Goal: Task Accomplishment & Management: Manage account settings

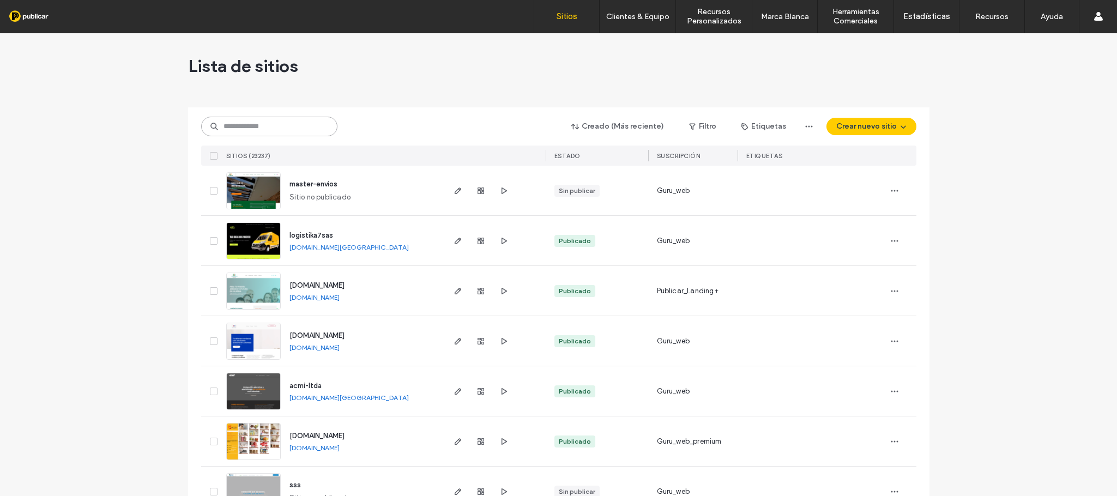
click at [289, 126] on input at bounding box center [269, 127] width 136 height 20
paste input "**********"
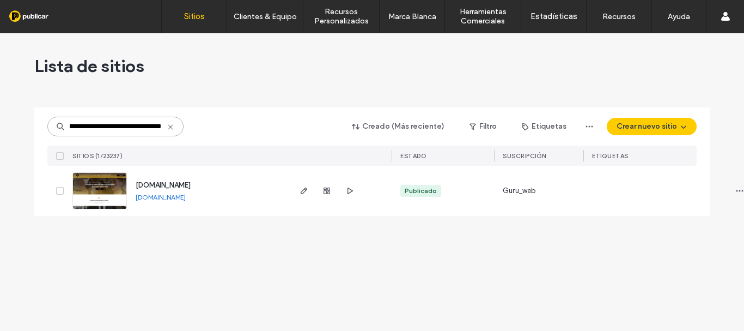
scroll to position [0, 50]
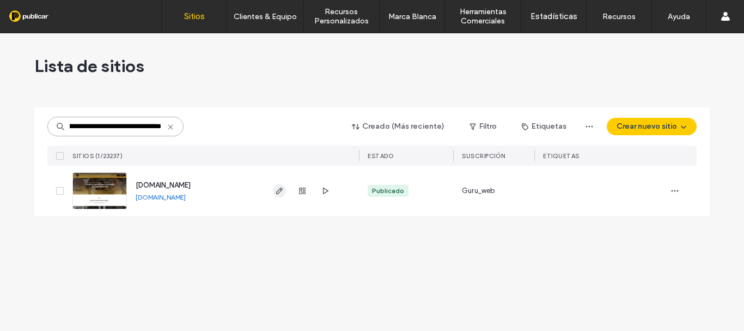
type input "**********"
click at [279, 190] on use "button" at bounding box center [279, 190] width 7 height 7
click at [279, 191] on icon "button" at bounding box center [279, 190] width 9 height 9
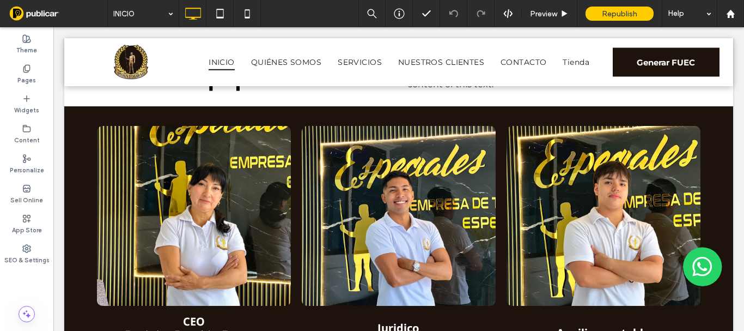
scroll to position [1919, 0]
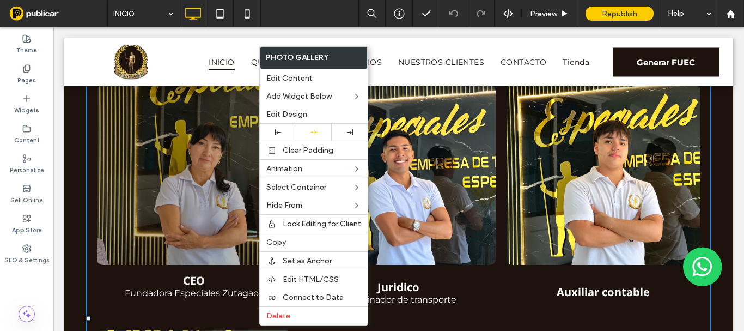
click at [219, 175] on link at bounding box center [194, 175] width 194 height 180
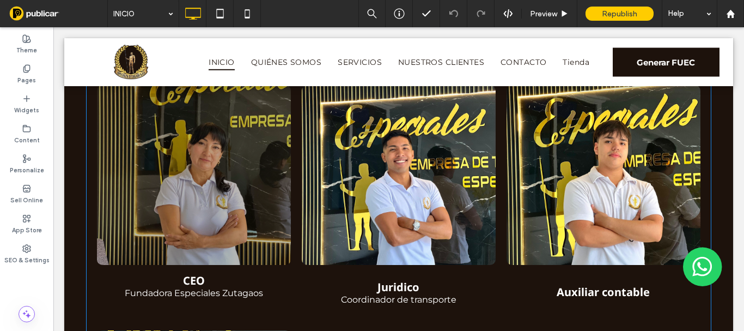
click at [219, 175] on link at bounding box center [194, 175] width 194 height 180
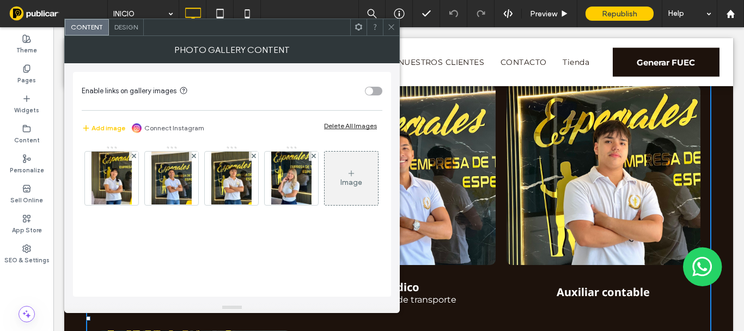
click at [124, 31] on div "Design" at bounding box center [126, 27] width 35 height 16
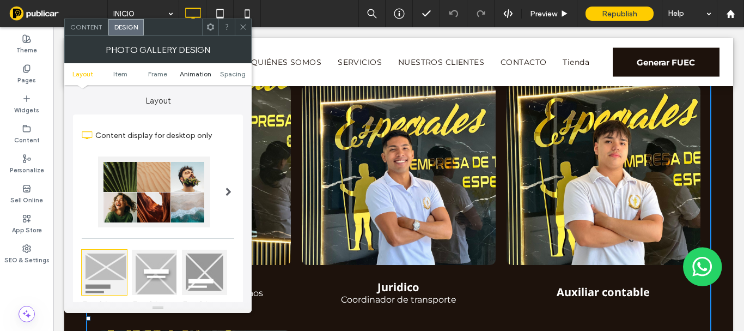
click at [196, 74] on span "Animation" at bounding box center [196, 74] width 32 height 8
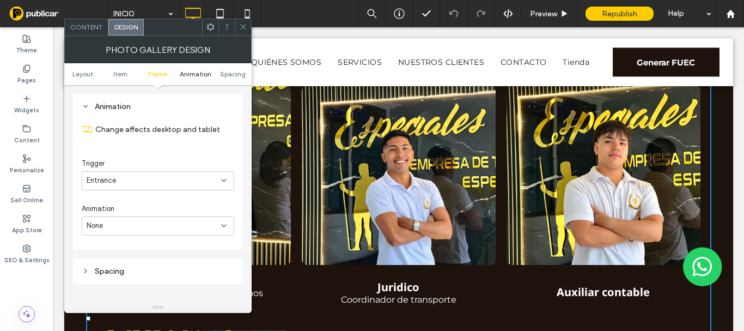
scroll to position [548, 0]
click at [225, 177] on icon at bounding box center [224, 180] width 9 height 9
click at [225, 175] on div "Entrance" at bounding box center [158, 180] width 153 height 19
click at [224, 226] on icon at bounding box center [224, 225] width 9 height 9
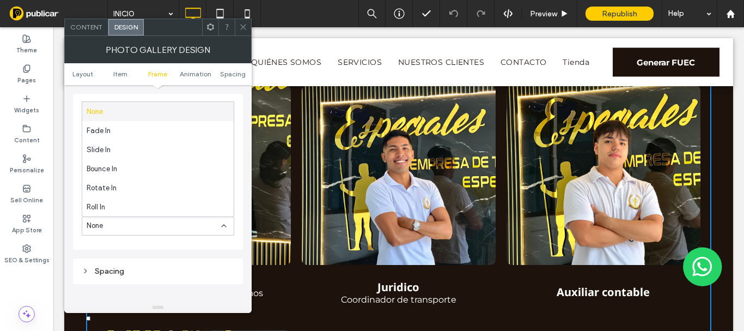
click at [224, 226] on icon at bounding box center [224, 225] width 9 height 9
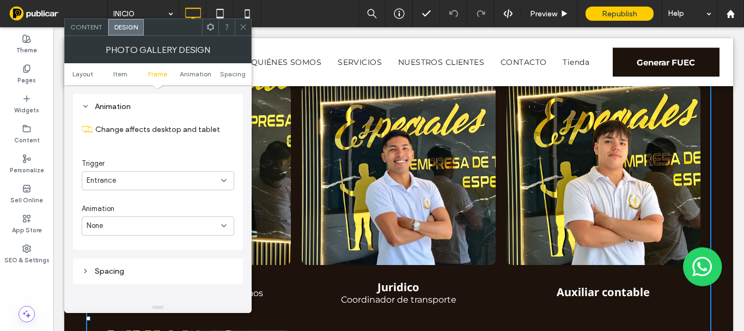
click at [111, 272] on div "Spacing" at bounding box center [158, 270] width 153 height 9
click at [223, 224] on icon at bounding box center [224, 225] width 9 height 9
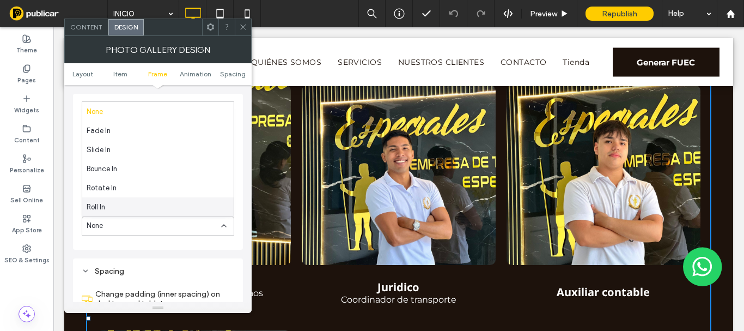
click at [103, 204] on span "Roll In" at bounding box center [96, 207] width 19 height 11
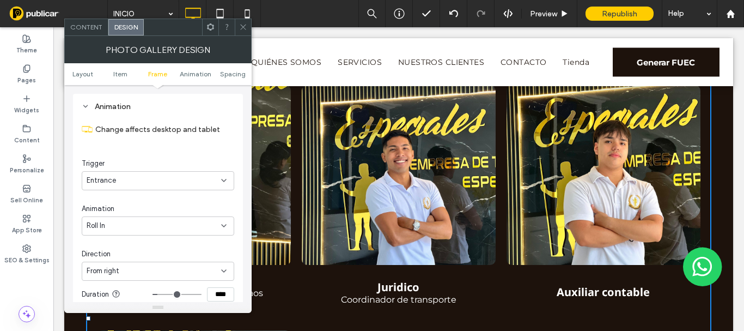
click at [223, 226] on use at bounding box center [224, 226] width 4 height 2
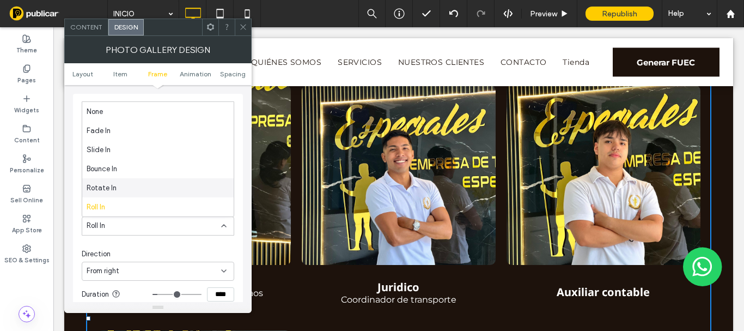
click at [121, 187] on div "Rotate In" at bounding box center [158, 187] width 152 height 19
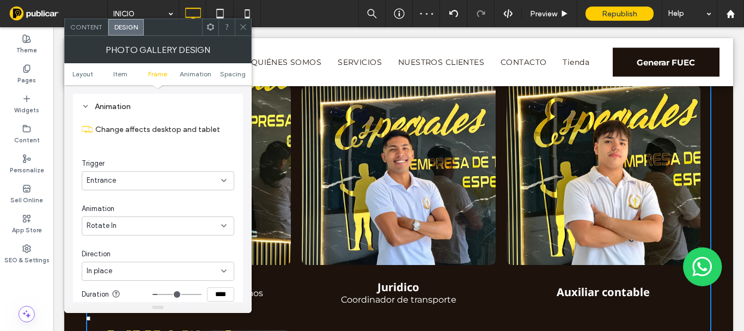
click at [227, 228] on icon at bounding box center [224, 225] width 9 height 9
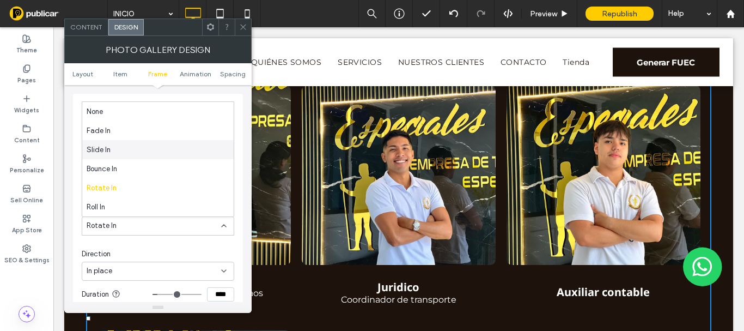
click at [106, 152] on span "Slide In" at bounding box center [99, 149] width 24 height 11
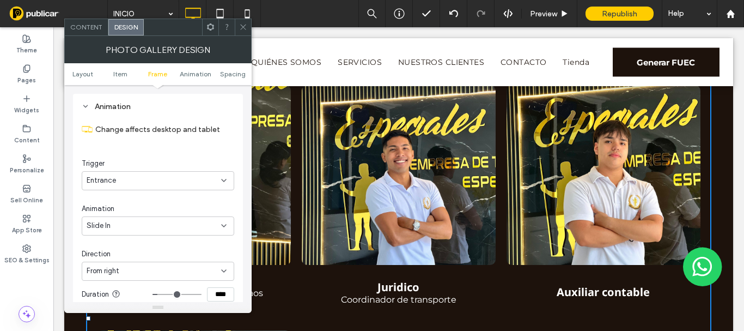
click at [225, 226] on use at bounding box center [224, 226] width 4 height 2
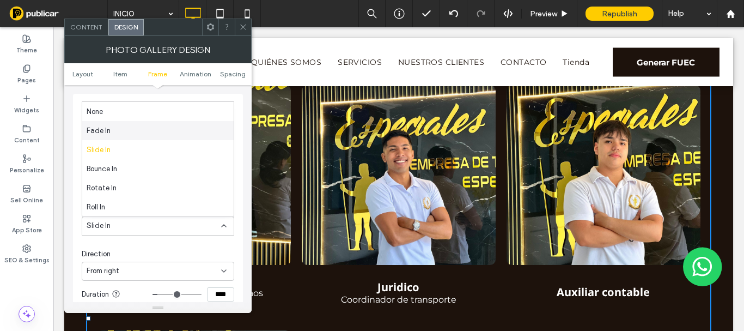
click at [109, 124] on div "Fade In" at bounding box center [158, 130] width 152 height 19
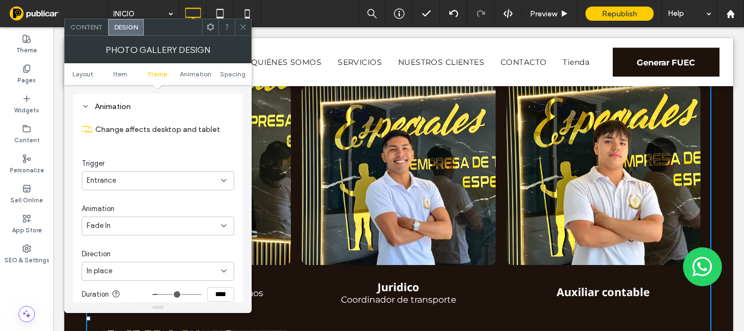
click at [243, 25] on icon at bounding box center [243, 27] width 8 height 8
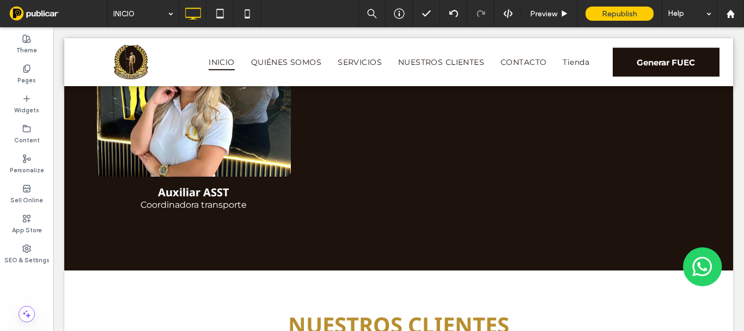
scroll to position [2270, 0]
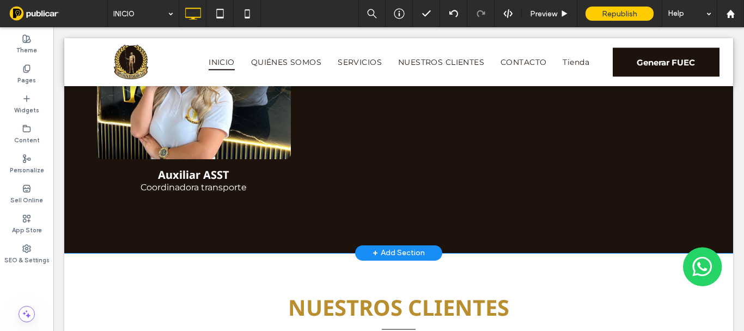
click at [403, 252] on div "+ Add Section" at bounding box center [399, 253] width 52 height 12
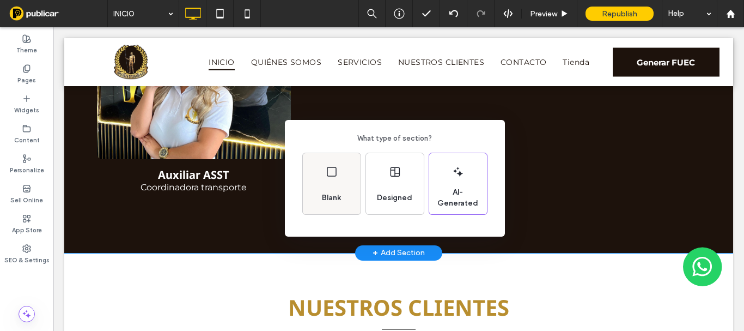
click at [320, 186] on div "Blank" at bounding box center [332, 198] width 28 height 24
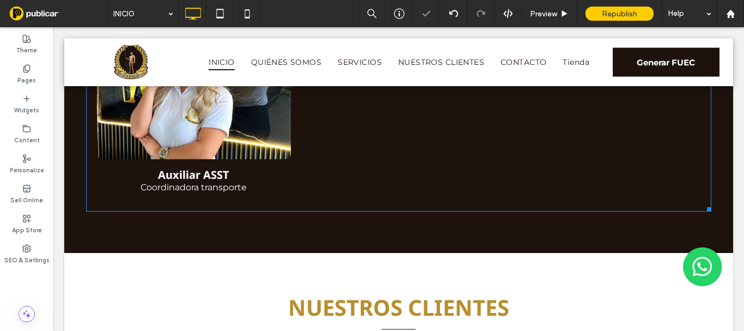
click at [320, 186] on div at bounding box center [398, 90] width 205 height 232
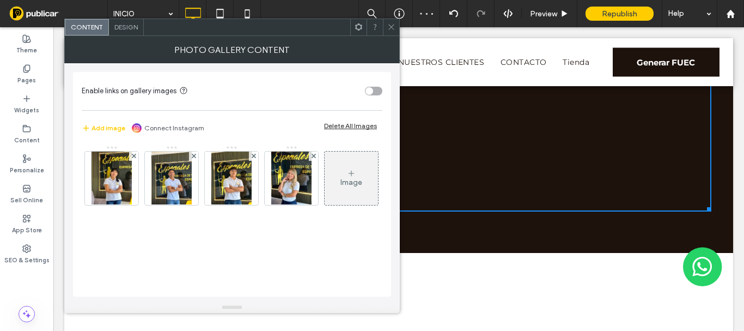
click at [395, 32] on span at bounding box center [391, 27] width 8 height 16
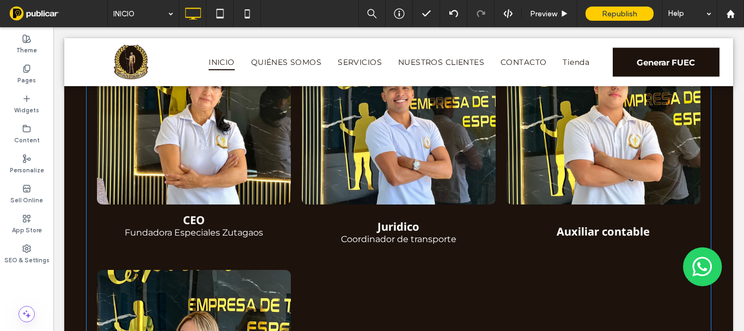
scroll to position [1834, 0]
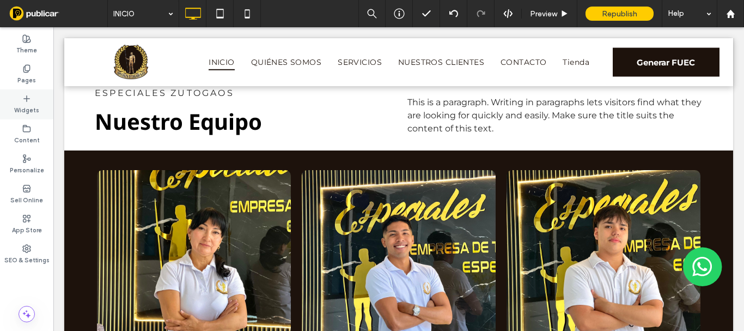
click at [25, 97] on icon at bounding box center [26, 98] width 9 height 9
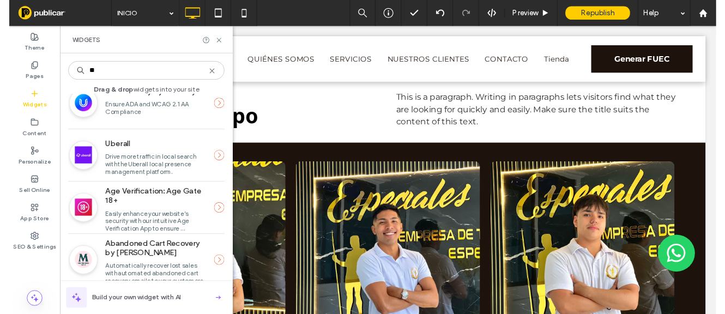
scroll to position [1124, 0]
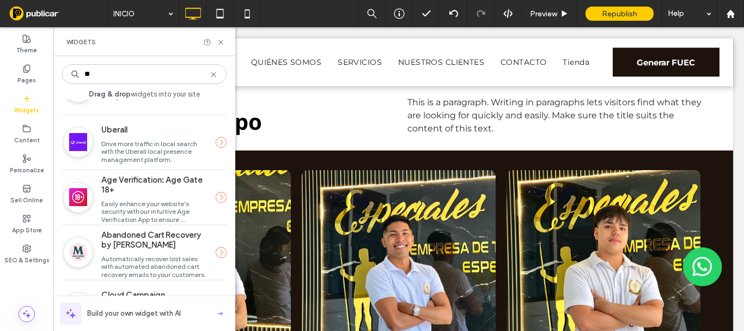
type input "**"
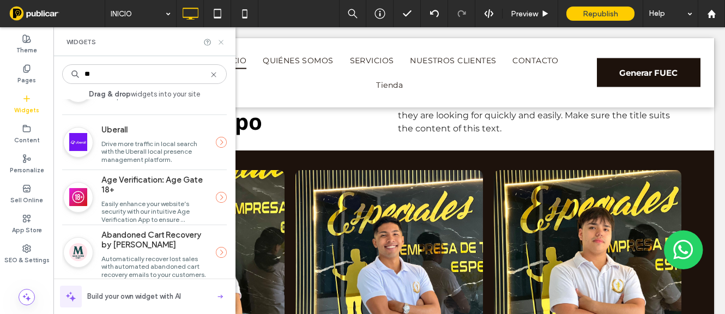
click at [219, 43] on icon at bounding box center [221, 42] width 8 height 8
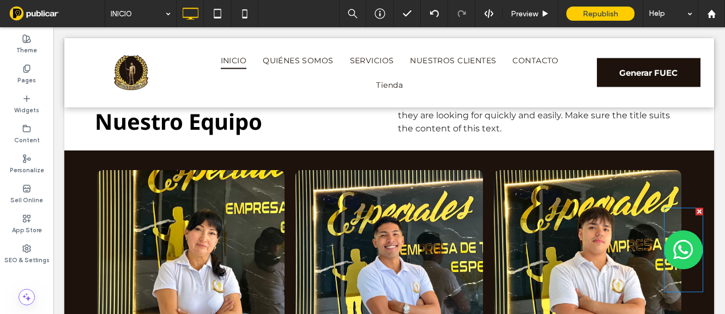
click at [671, 241] on img at bounding box center [683, 250] width 39 height 84
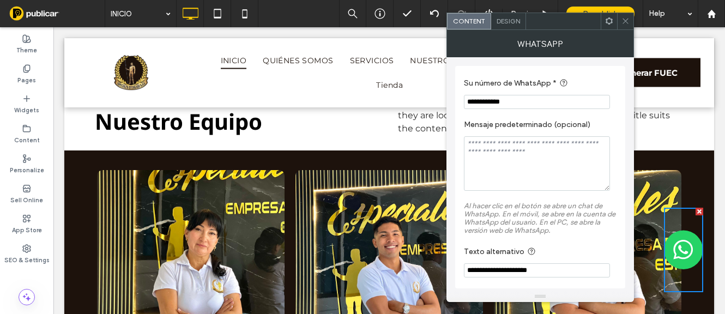
click at [671, 241] on img at bounding box center [683, 250] width 39 height 84
click at [669, 245] on img at bounding box center [683, 250] width 39 height 84
click at [514, 26] on div "Design" at bounding box center [508, 21] width 35 height 16
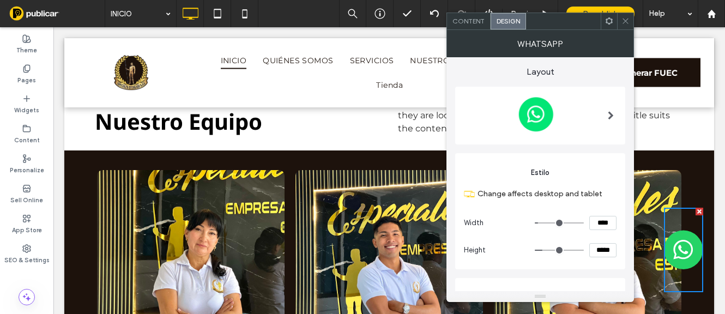
scroll to position [146, 0]
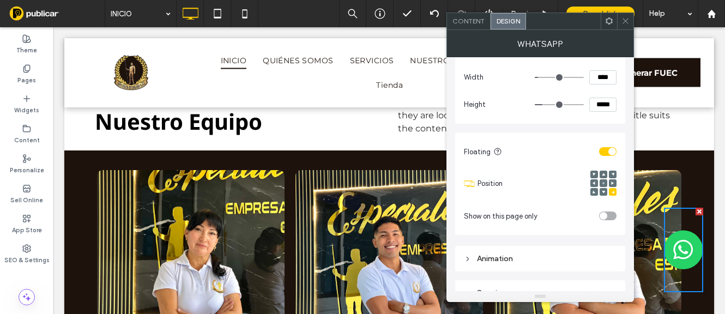
click at [614, 172] on span at bounding box center [612, 175] width 3 height 8
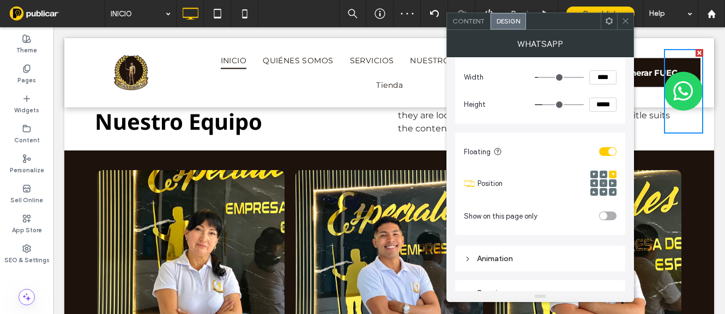
click at [613, 182] on icon at bounding box center [612, 182] width 3 height 3
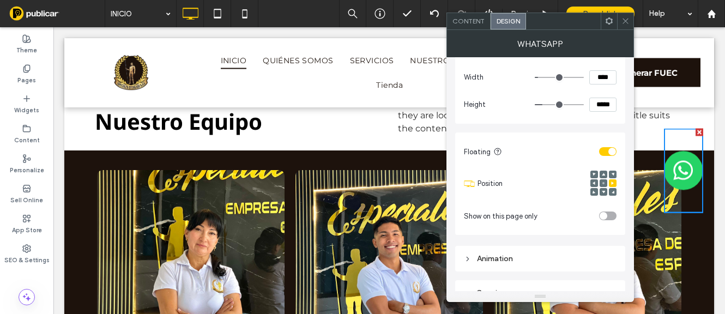
click at [628, 21] on icon at bounding box center [625, 21] width 8 height 8
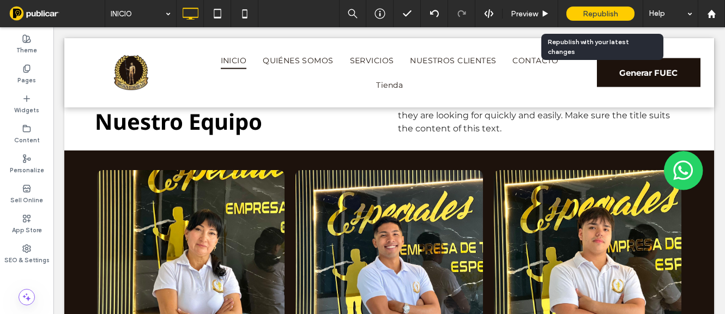
click at [603, 14] on span "Republish" at bounding box center [600, 13] width 35 height 9
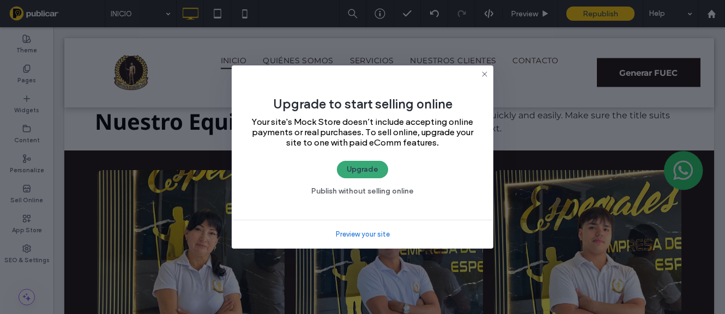
click at [484, 71] on icon at bounding box center [484, 74] width 9 height 9
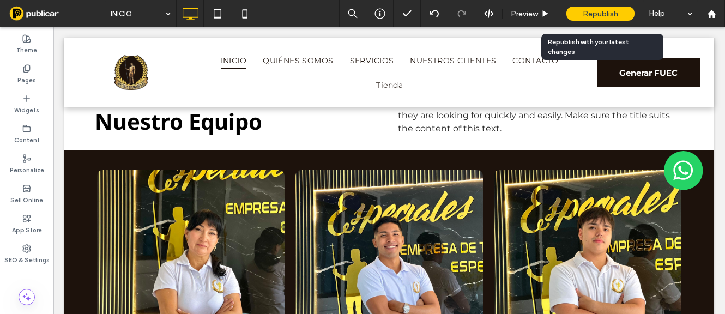
click at [598, 11] on span "Republish" at bounding box center [600, 13] width 35 height 9
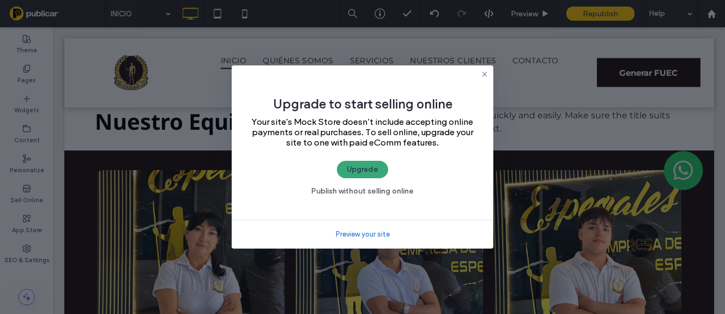
click at [484, 77] on icon at bounding box center [484, 74] width 9 height 9
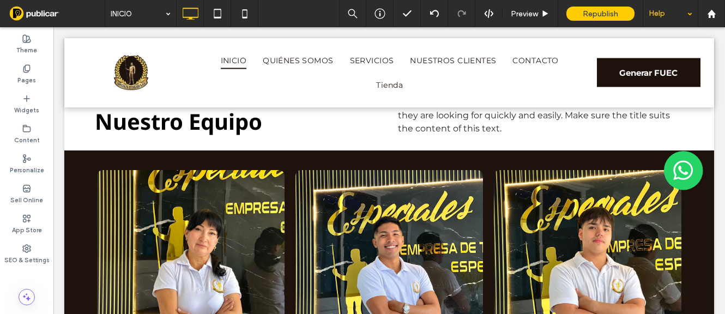
click at [690, 11] on div "Help" at bounding box center [670, 13] width 54 height 27
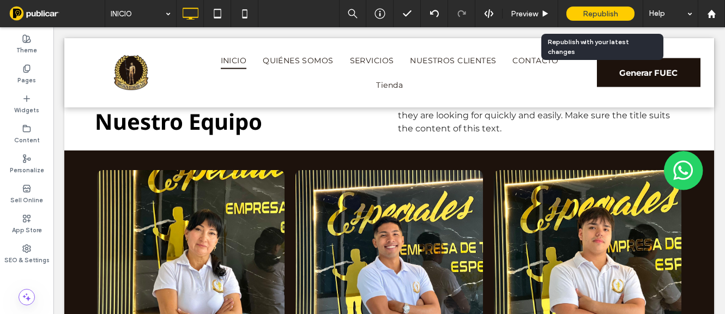
click at [604, 10] on span "Republish" at bounding box center [600, 13] width 35 height 9
click at [604, 10] on body ".wqwq-1{fill:#231f20;} .cls-1q, .cls-2q { fill-rule: evenodd; } .cls-2q { fill:…" at bounding box center [362, 157] width 725 height 314
click at [604, 10] on span "Republish" at bounding box center [600, 13] width 35 height 9
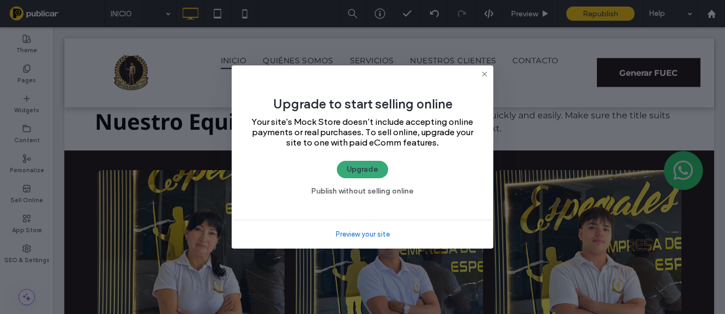
click at [604, 10] on div "Upgrade to start selling online Your site's Mock Store doesn’t include acceptin…" at bounding box center [362, 157] width 725 height 314
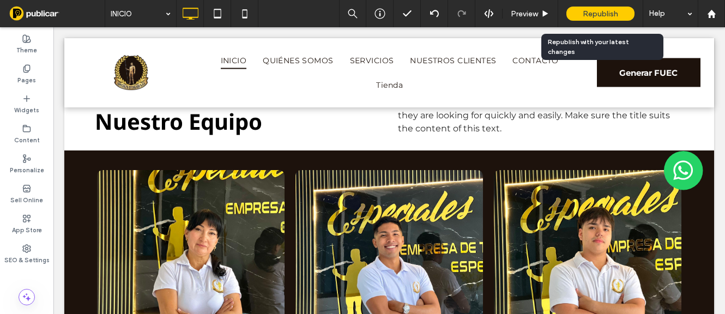
click at [604, 10] on span "Republish" at bounding box center [600, 13] width 35 height 9
click at [604, 10] on body ".wqwq-1{fill:#231f20;} .cls-1q, .cls-2q { fill-rule: evenodd; } .cls-2q { fill:…" at bounding box center [362, 157] width 725 height 314
click at [601, 17] on span "Republish" at bounding box center [600, 13] width 35 height 9
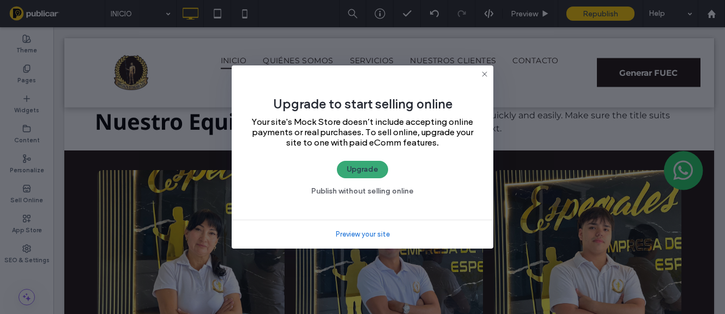
click at [361, 235] on link "Preview your site" at bounding box center [363, 234] width 54 height 11
click at [484, 74] on use at bounding box center [484, 73] width 5 height 5
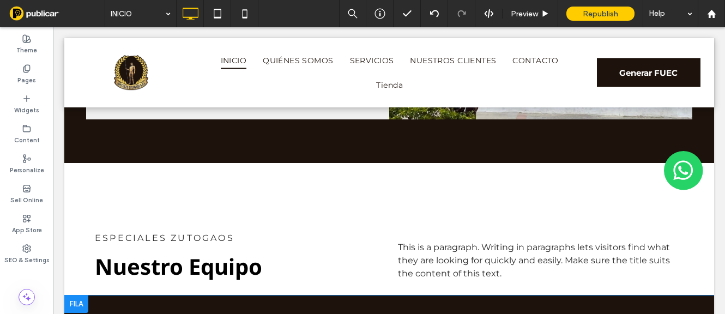
scroll to position [1834, 0]
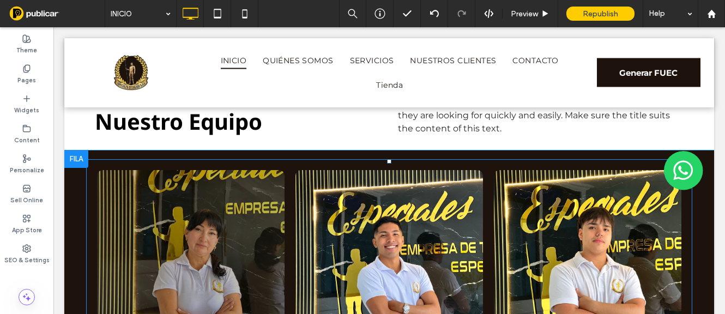
click at [216, 248] on link at bounding box center [190, 260] width 187 height 180
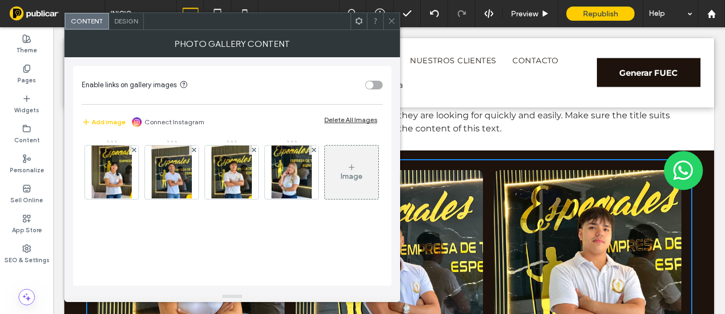
click at [325, 198] on div "Image" at bounding box center [351, 172] width 53 height 51
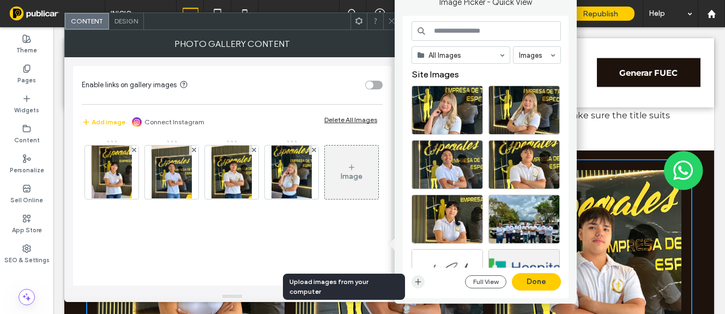
click at [417, 281] on icon "button" at bounding box center [418, 281] width 9 height 9
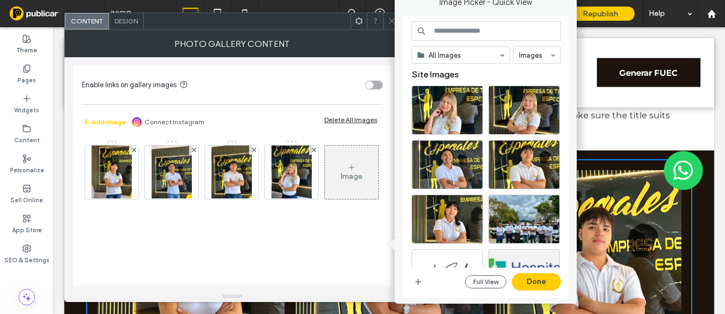
click at [217, 210] on div "Image" at bounding box center [232, 175] width 300 height 71
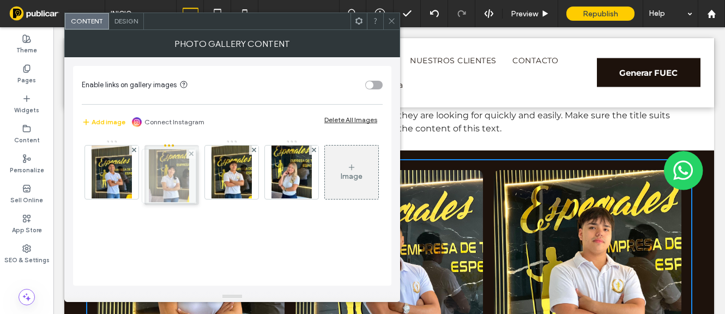
drag, startPoint x: 107, startPoint y: 173, endPoint x: 175, endPoint y: 178, distance: 68.8
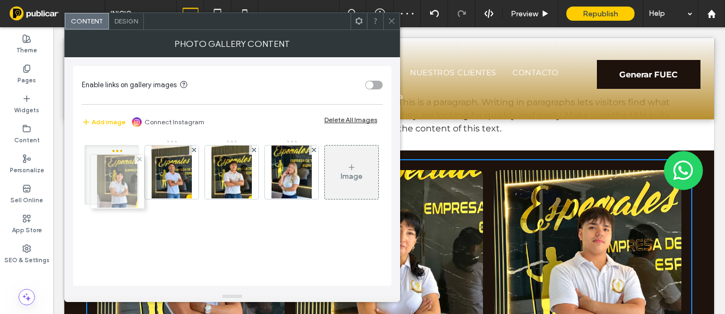
drag, startPoint x: 177, startPoint y: 178, endPoint x: 120, endPoint y: 187, distance: 58.0
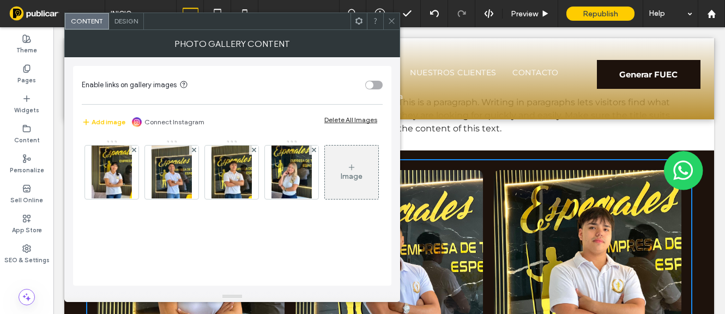
click at [391, 23] on icon at bounding box center [391, 21] width 8 height 8
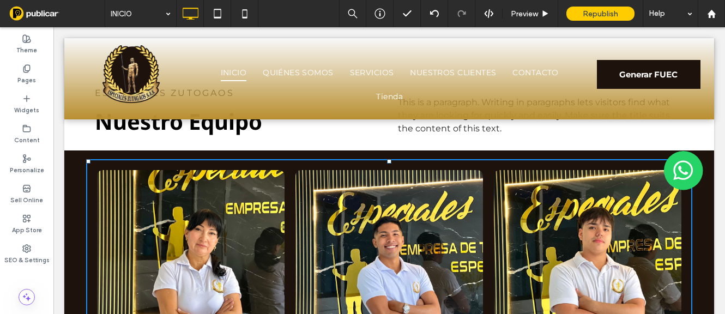
click at [391, 23] on icon at bounding box center [391, 21] width 8 height 8
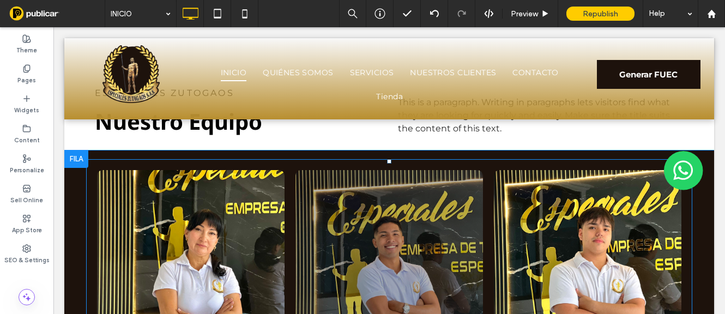
scroll to position [1979, 0]
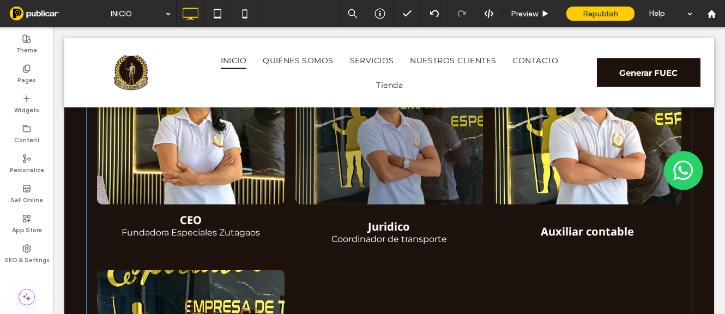
click at [375, 234] on p "Coordinador de transporte" at bounding box center [389, 239] width 116 height 10
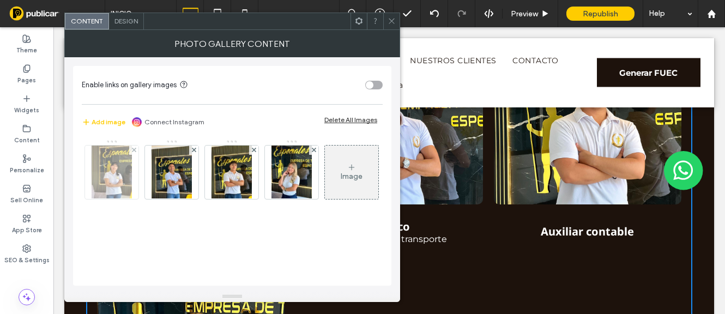
click at [115, 167] on img at bounding box center [112, 172] width 40 height 53
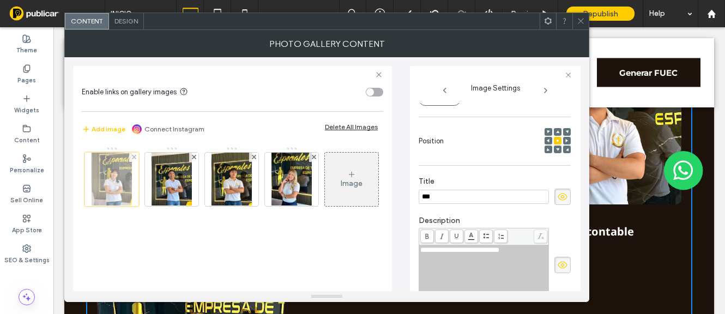
scroll to position [0, 0]
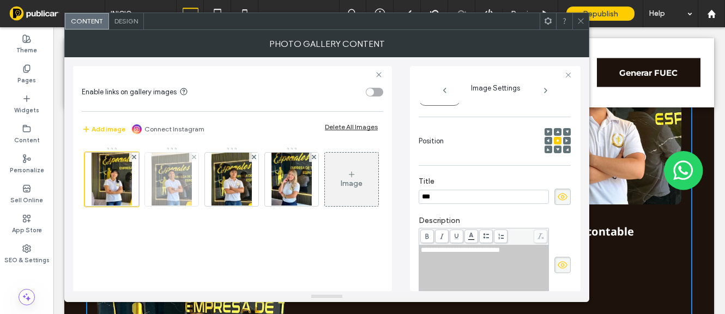
click at [169, 176] on img at bounding box center [172, 179] width 40 height 53
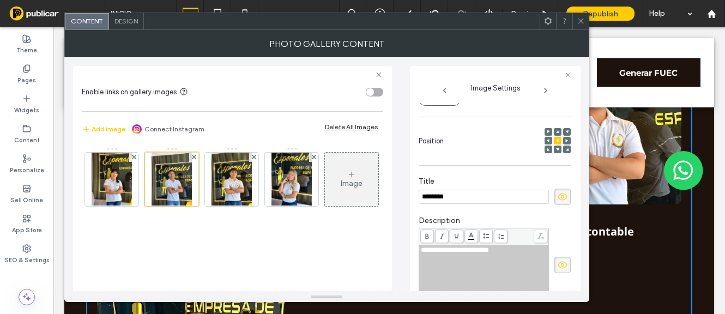
type input "********"
click at [568, 74] on icon at bounding box center [568, 74] width 7 height 7
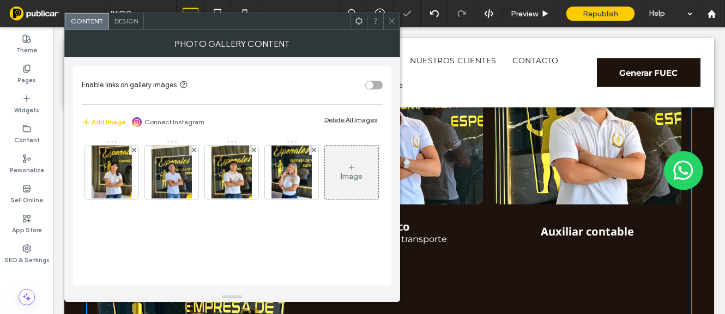
click at [390, 21] on icon at bounding box center [391, 21] width 8 height 8
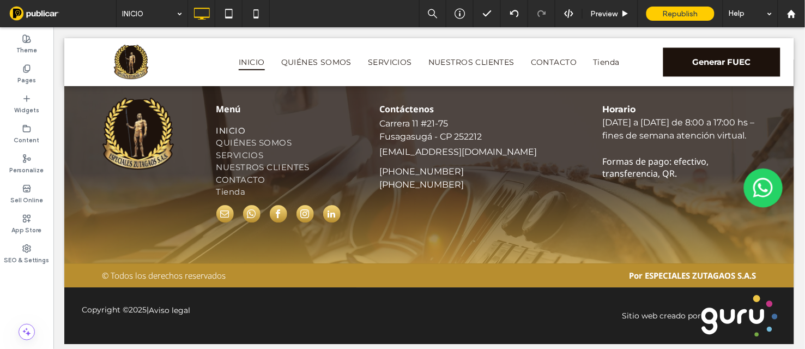
scroll to position [2805, 0]
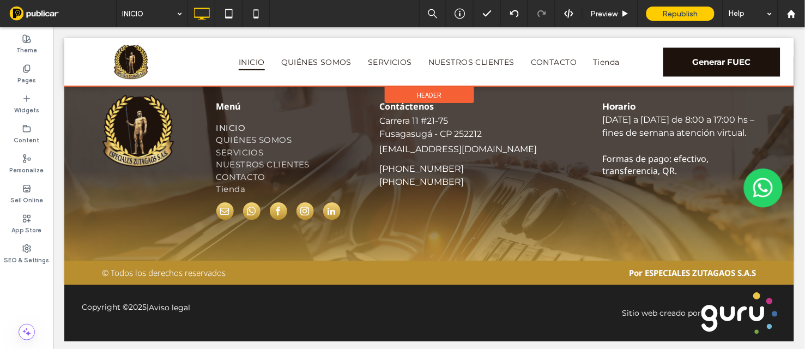
click at [596, 62] on div at bounding box center [429, 62] width 730 height 48
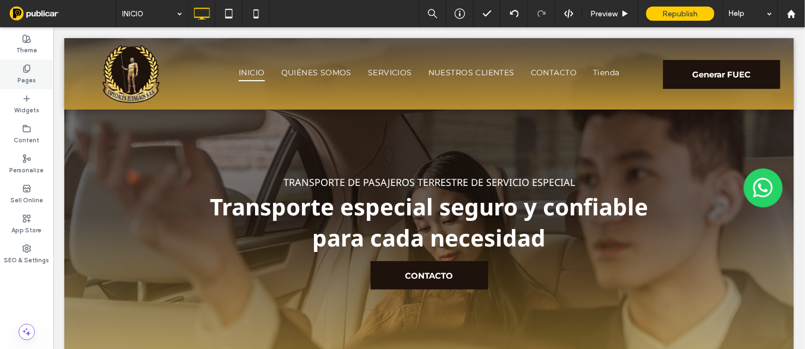
click at [17, 71] on div "Pages" at bounding box center [26, 74] width 53 height 30
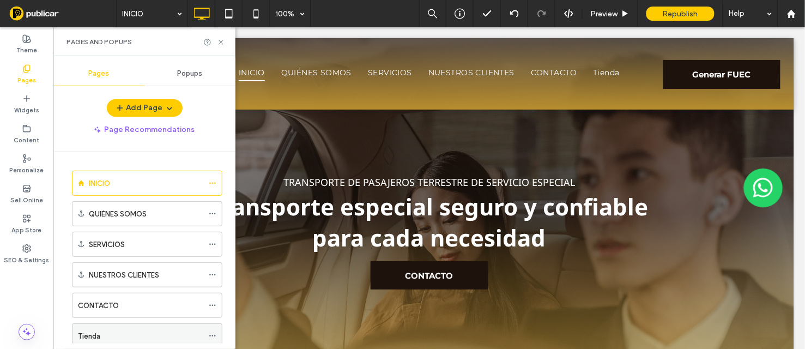
click at [107, 330] on div "Tienda" at bounding box center [140, 335] width 125 height 11
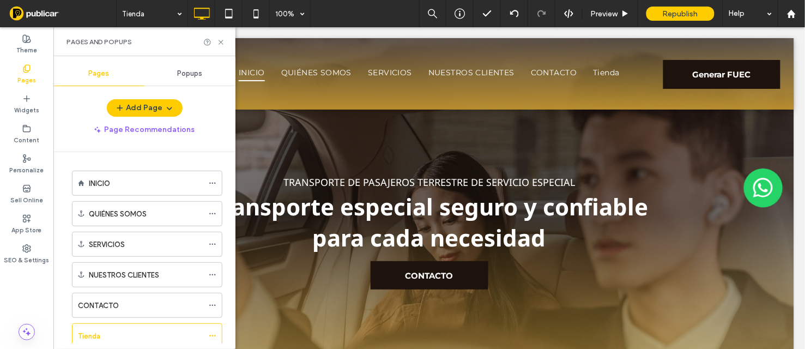
click at [220, 40] on div at bounding box center [402, 174] width 805 height 349
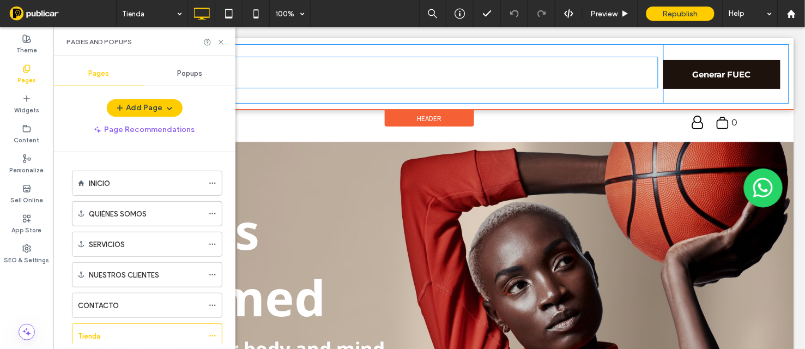
drag, startPoint x: 264, startPoint y: 362, endPoint x: 802, endPoint y: 65, distance: 614.5
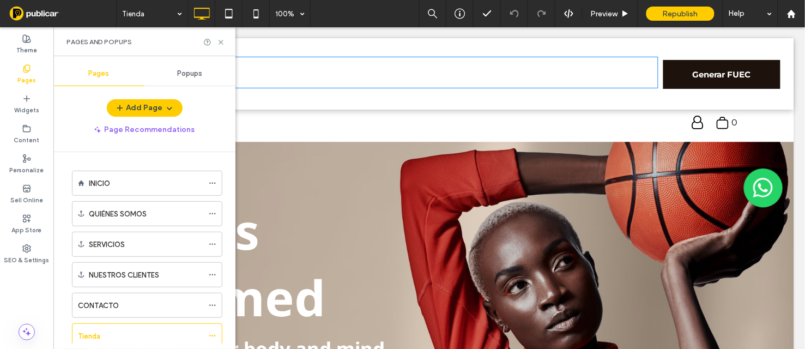
click at [542, 60] on link "CONTACTO" at bounding box center [553, 72] width 62 height 25
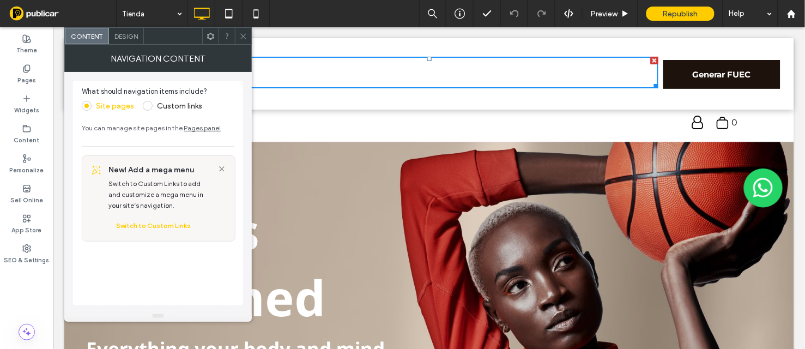
click at [242, 37] on use at bounding box center [242, 35] width 5 height 5
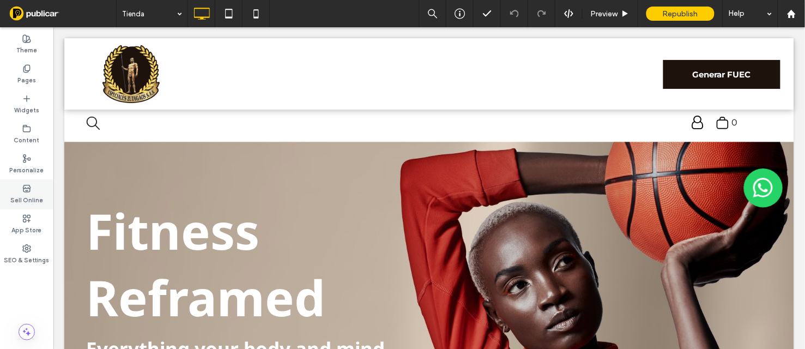
click at [20, 188] on div "Sell Online" at bounding box center [26, 194] width 53 height 30
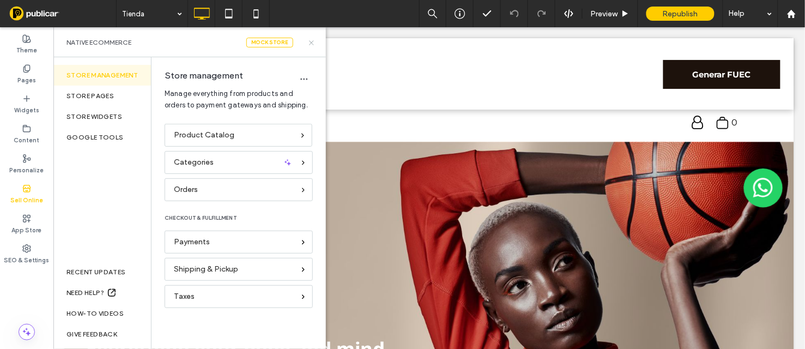
click at [307, 40] on icon at bounding box center [311, 43] width 8 height 8
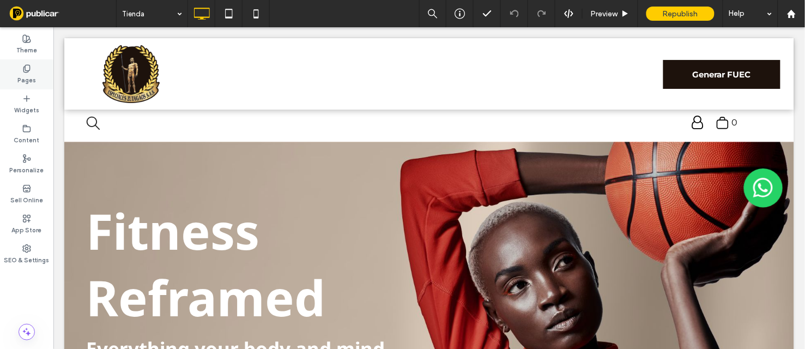
click at [22, 74] on label "Pages" at bounding box center [26, 79] width 19 height 12
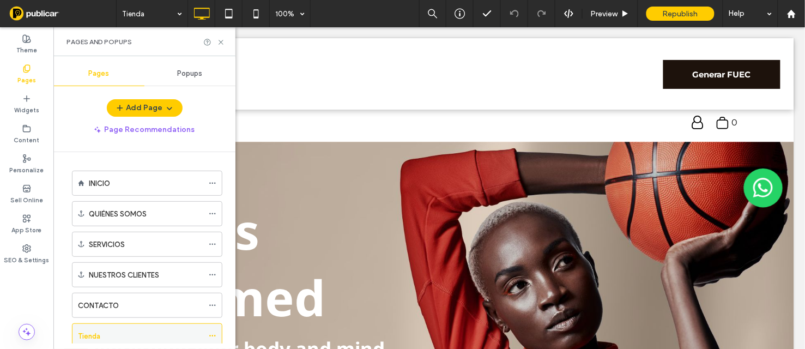
click at [216, 330] on icon at bounding box center [213, 336] width 8 height 8
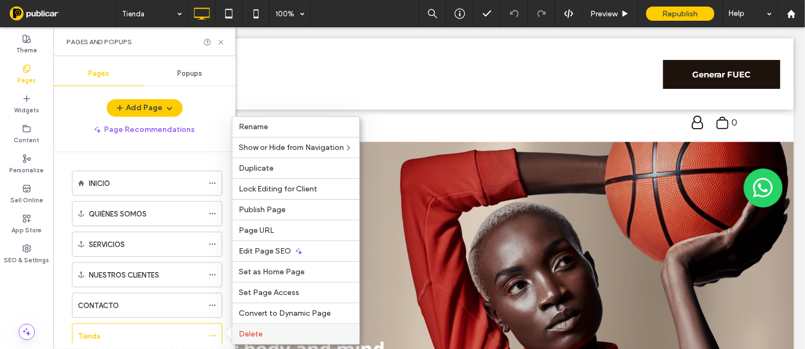
click at [257, 330] on span "Delete" at bounding box center [251, 333] width 24 height 9
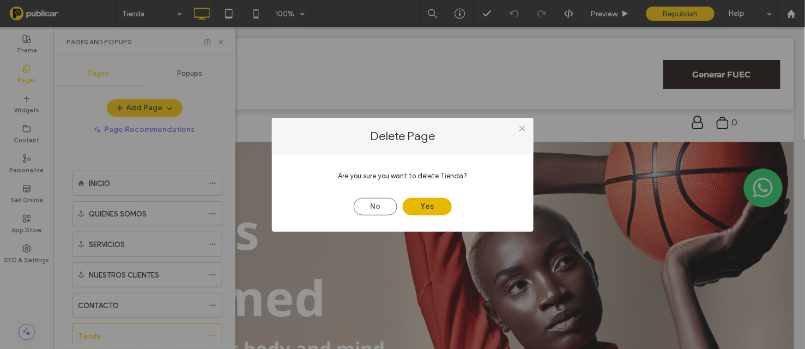
click at [433, 205] on button "Yes" at bounding box center [427, 206] width 49 height 17
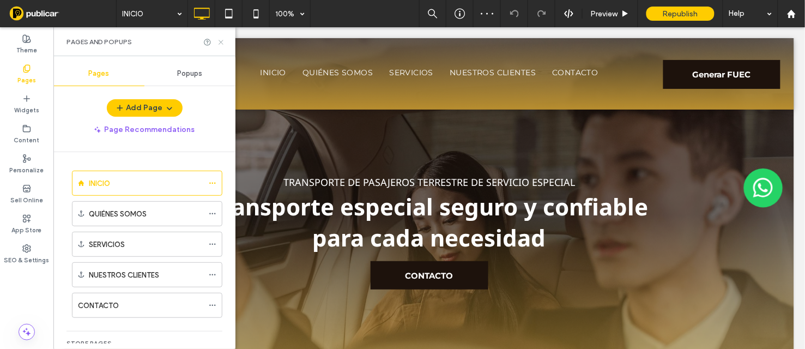
click at [222, 42] on icon at bounding box center [221, 42] width 8 height 8
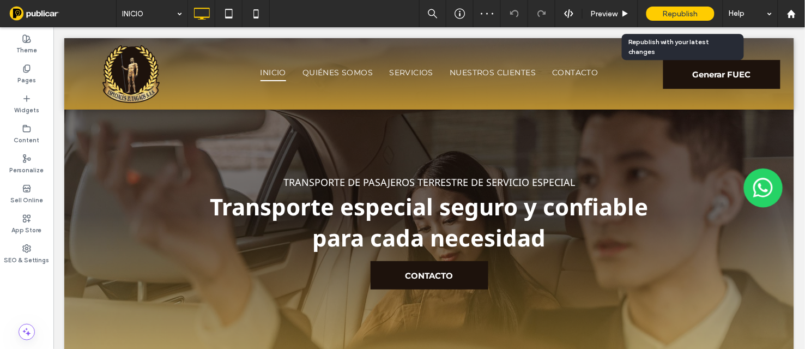
click at [690, 11] on span "Republish" at bounding box center [680, 13] width 35 height 9
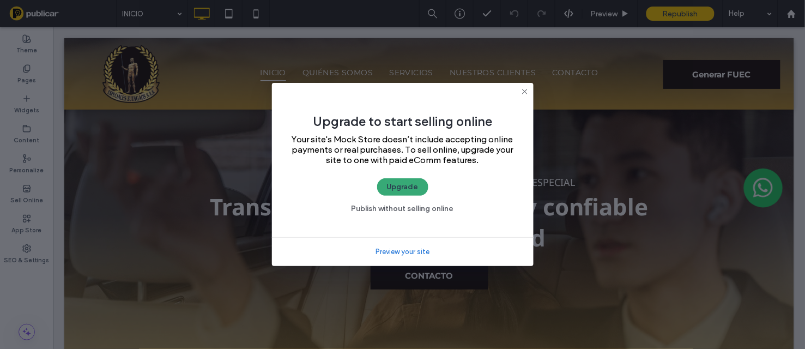
click at [415, 254] on link "Preview your site" at bounding box center [402, 251] width 54 height 11
click at [523, 87] on icon at bounding box center [524, 91] width 9 height 9
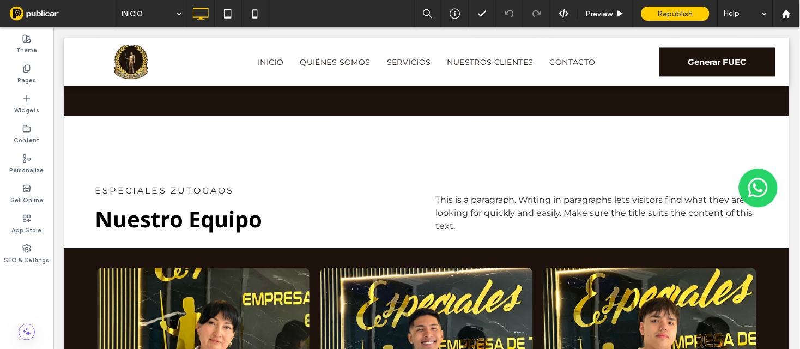
scroll to position [1762, 0]
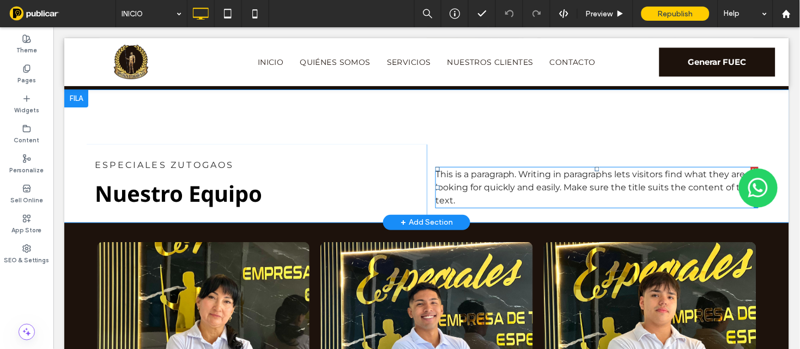
click at [625, 191] on p "This is a paragraph. Writing in paragraphs lets visitors find what they are loo…" at bounding box center [596, 186] width 323 height 39
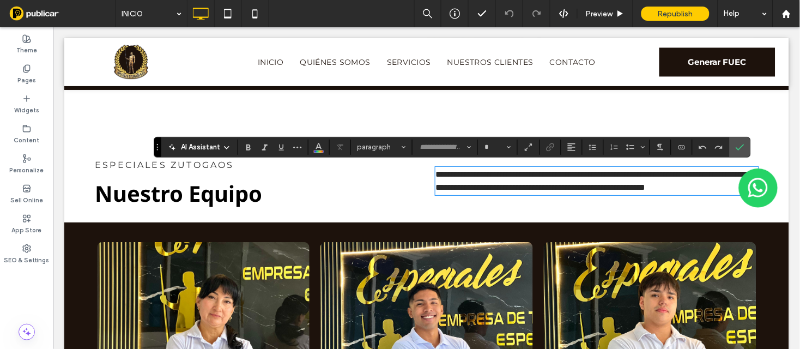
type input "**********"
type input "**"
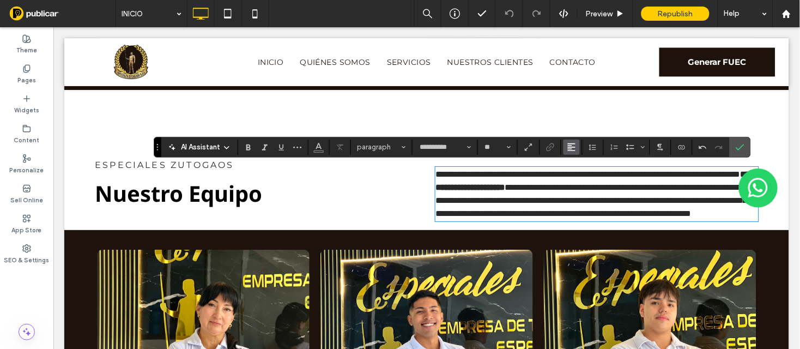
click at [568, 149] on icon "Alignment" at bounding box center [571, 147] width 9 height 9
click at [581, 211] on icon "ui.textEditor.alignment.justify" at bounding box center [580, 212] width 9 height 9
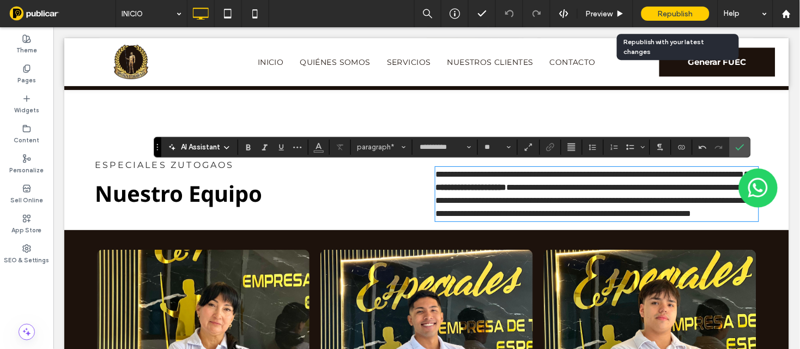
click at [673, 13] on span "Republish" at bounding box center [675, 13] width 35 height 9
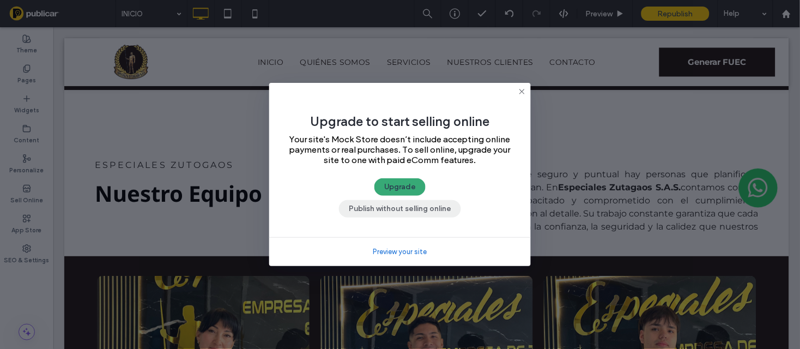
drag, startPoint x: 394, startPoint y: 214, endPoint x: 341, endPoint y: 186, distance: 60.0
click at [394, 214] on button "Publish without selling online" at bounding box center [400, 208] width 122 height 17
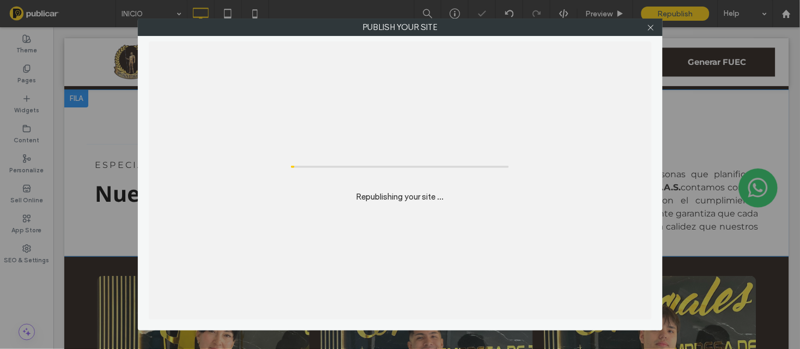
click at [393, 213] on div "ESPECIALES ZUTOGAOS Nuestro Equipo Click To Paste" at bounding box center [256, 200] width 341 height 112
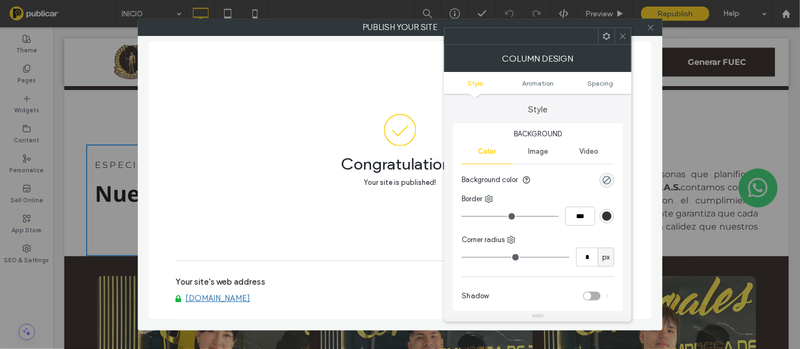
click at [650, 23] on icon at bounding box center [651, 27] width 8 height 8
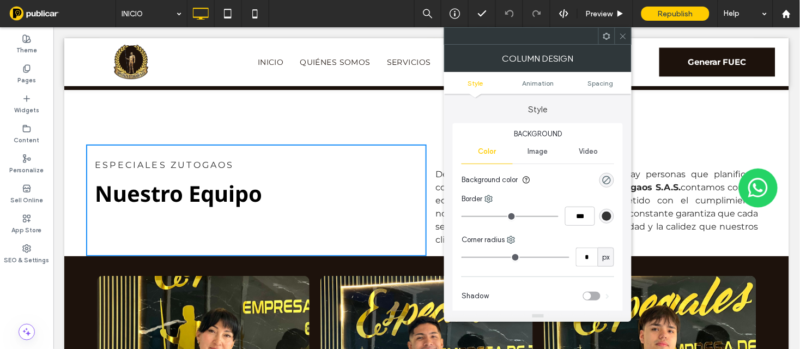
click at [620, 37] on icon at bounding box center [623, 36] width 8 height 8
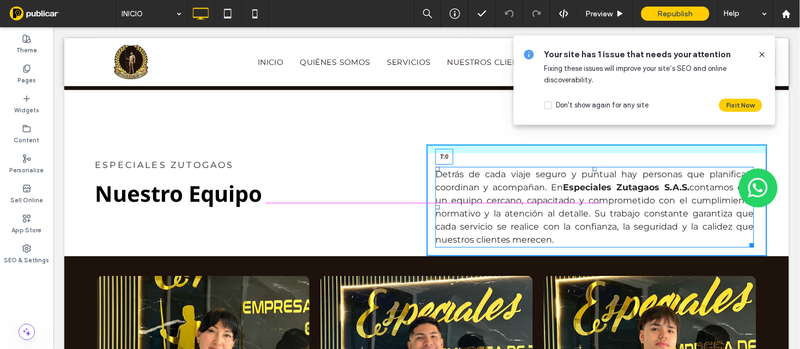
drag, startPoint x: 589, startPoint y: 168, endPoint x: 640, endPoint y: 182, distance: 53.0
click at [592, 166] on div at bounding box center [594, 168] width 4 height 4
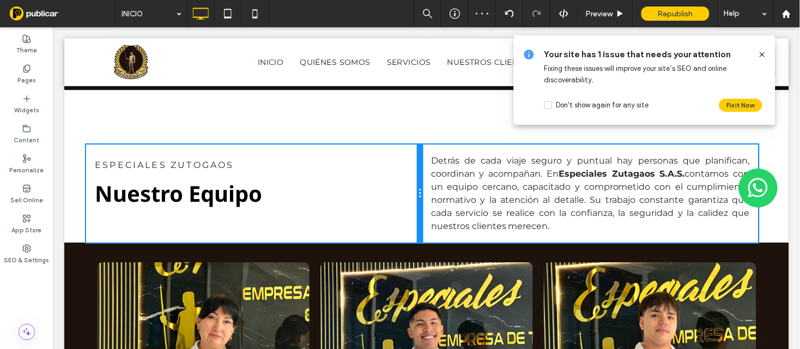
drag, startPoint x: 421, startPoint y: 183, endPoint x: 386, endPoint y: 180, distance: 34.5
click at [386, 180] on div "ESPECIALES ZUTOGAOS Nuestro Equipo Click To Paste Detrás de cada viaje seguro y…" at bounding box center [426, 193] width 681 height 98
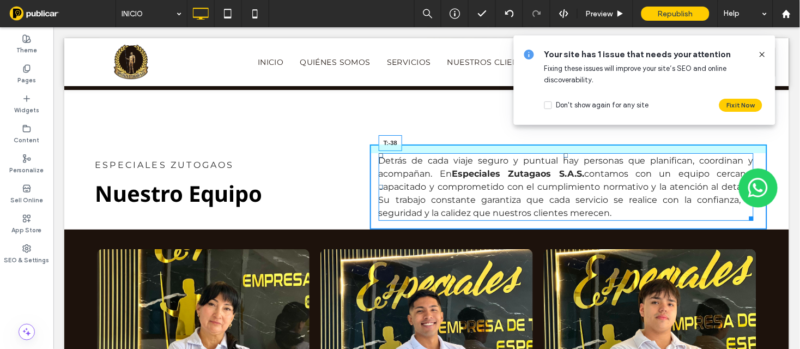
drag, startPoint x: 562, startPoint y: 155, endPoint x: 562, endPoint y: 134, distance: 21.3
click at [564, 153] on div at bounding box center [566, 155] width 4 height 4
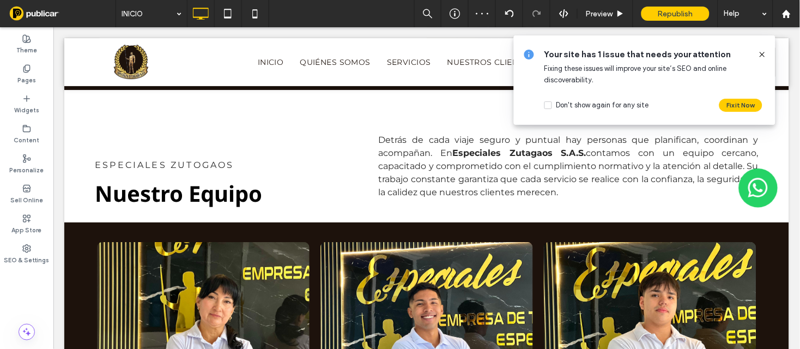
click at [744, 54] on icon at bounding box center [762, 54] width 9 height 9
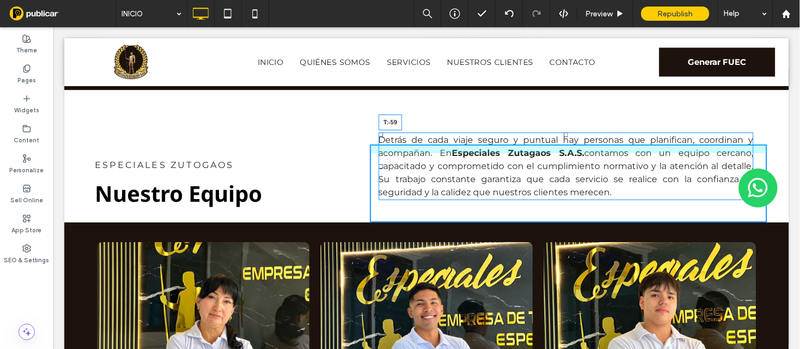
drag, startPoint x: 562, startPoint y: 132, endPoint x: 615, endPoint y: 148, distance: 55.7
click at [564, 132] on div at bounding box center [566, 134] width 4 height 4
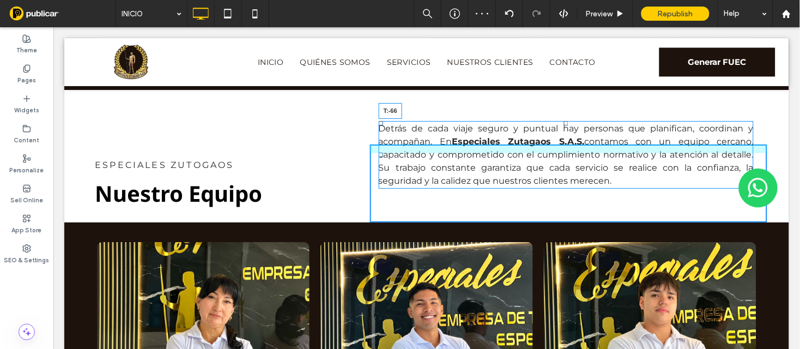
click at [564, 120] on div at bounding box center [566, 122] width 4 height 4
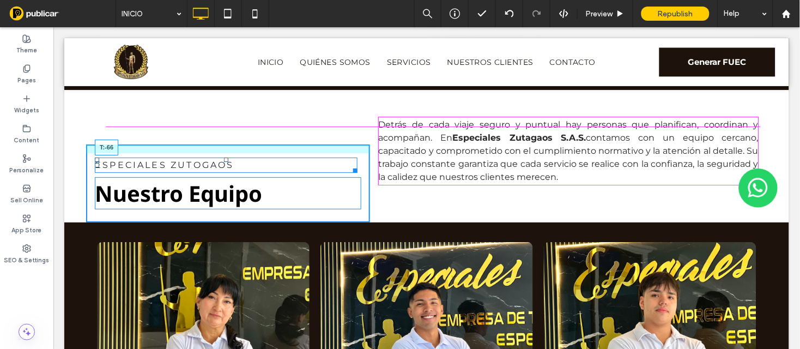
drag, startPoint x: 226, startPoint y: 158, endPoint x: 280, endPoint y: 147, distance: 55.2
click at [227, 157] on div at bounding box center [225, 159] width 4 height 4
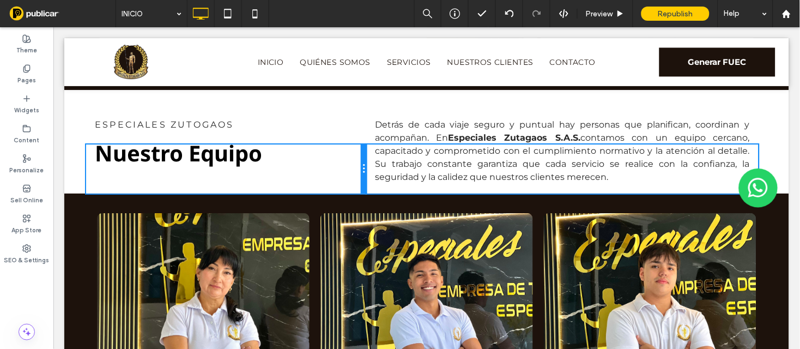
drag, startPoint x: 363, startPoint y: 172, endPoint x: 417, endPoint y: 181, distance: 54.7
click at [364, 154] on div at bounding box center [362, 168] width 5 height 49
drag, startPoint x: 365, startPoint y: 163, endPoint x: 366, endPoint y: 152, distance: 11.5
click at [366, 152] on div "ESPECIALES ZUTOGAOS Nuestro Equipo Click To Paste Detrás de cada viaje seguro y…" at bounding box center [426, 168] width 681 height 49
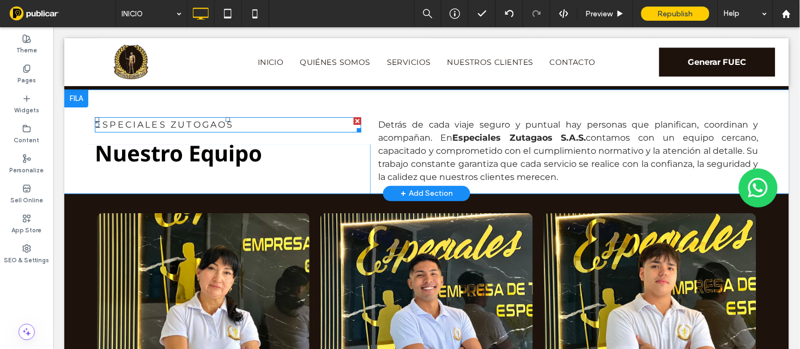
click at [353, 120] on div at bounding box center [357, 121] width 8 height 8
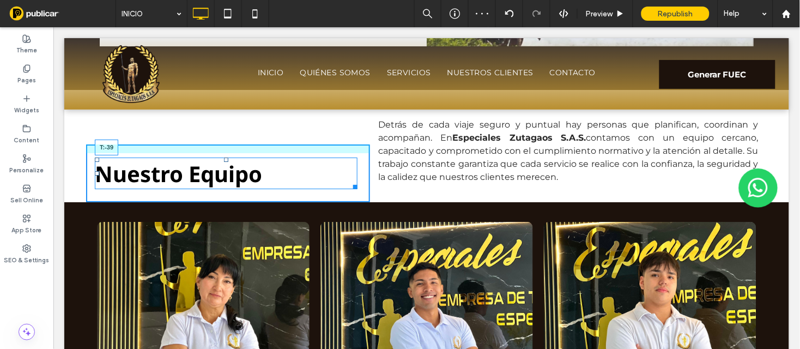
click at [232, 157] on div "Nuestro Equipo T:-39" at bounding box center [225, 173] width 263 height 32
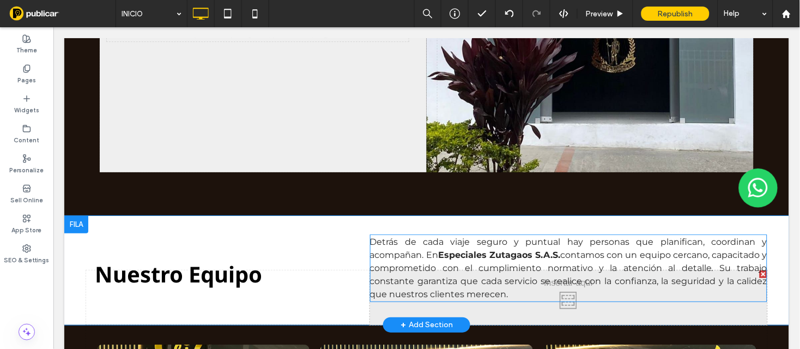
drag, startPoint x: 718, startPoint y: 127, endPoint x: 692, endPoint y: 100, distance: 37.4
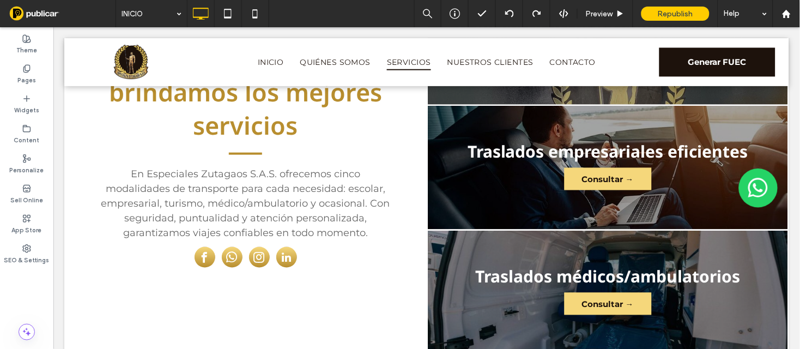
scroll to position [1212, 0]
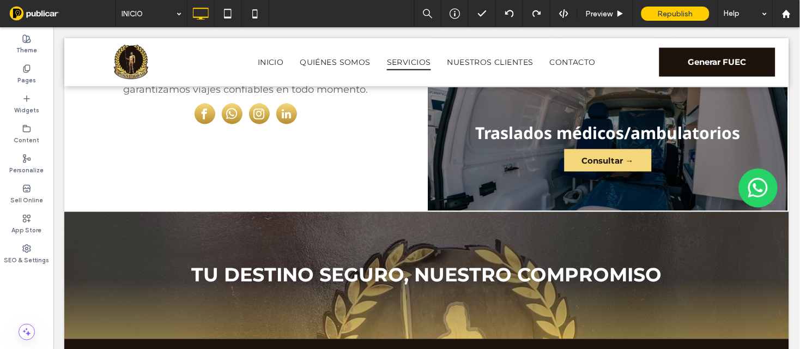
drag, startPoint x: 604, startPoint y: 228, endPoint x: 796, endPoint y: 178, distance: 197.9
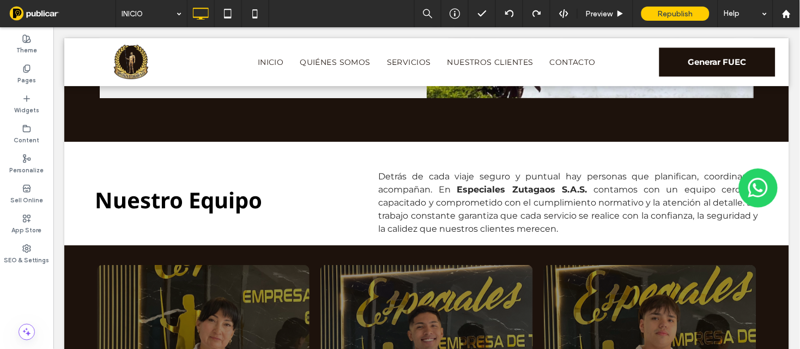
scroll to position [1704, 0]
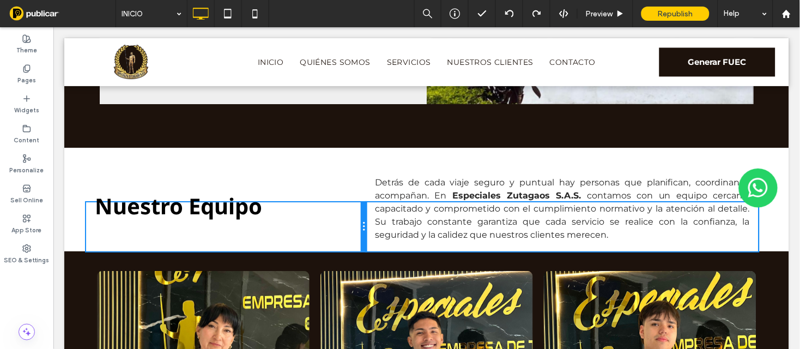
drag, startPoint x: 366, startPoint y: 216, endPoint x: 365, endPoint y: 199, distance: 16.9
click at [365, 202] on div at bounding box center [362, 226] width 5 height 49
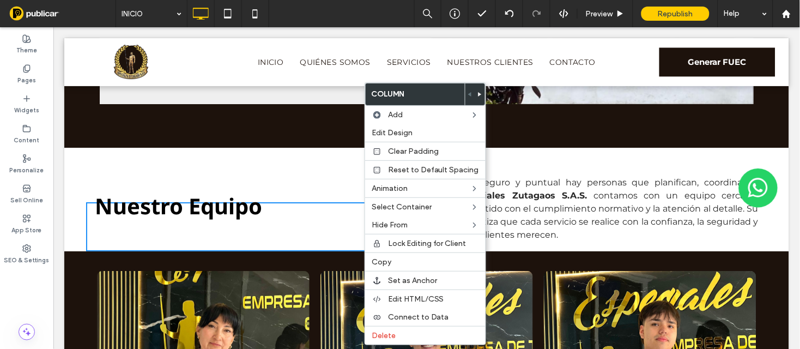
click at [293, 147] on div "Nuestro Equipo Click To Paste Detrás de cada viaje seguro y puntual hay persona…" at bounding box center [426, 199] width 725 height 104
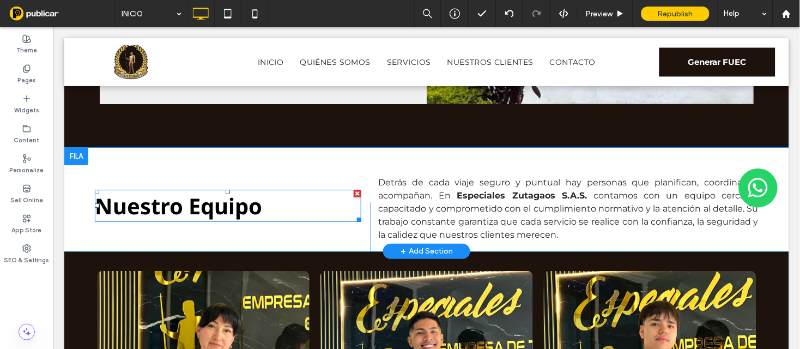
click at [269, 205] on h2 "Nuestro Equipo" at bounding box center [227, 205] width 266 height 30
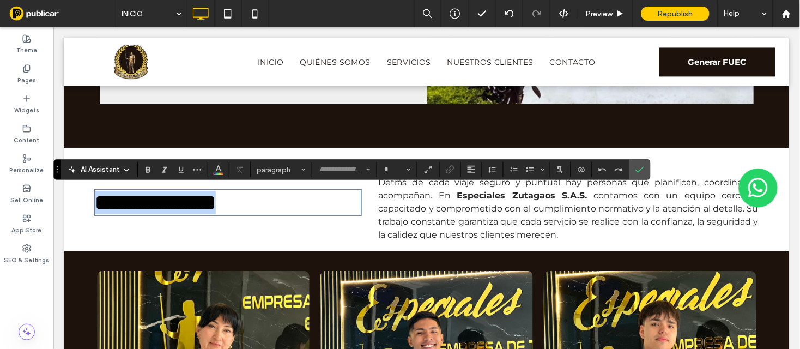
type input "*********"
type input "**"
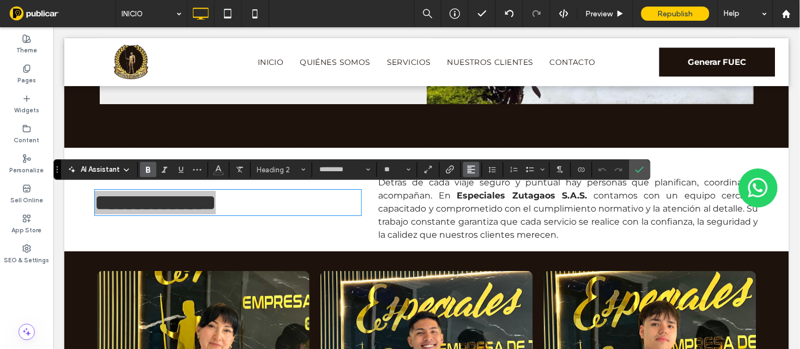
click at [468, 168] on use "Alignment" at bounding box center [472, 170] width 8 height 8
click at [478, 202] on use "ui.textEditor.alignment.center" at bounding box center [480, 203] width 8 height 8
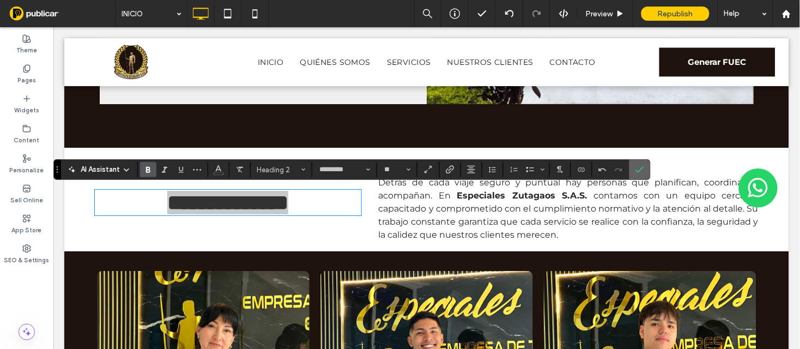
drag, startPoint x: 588, startPoint y: 142, endPoint x: 641, endPoint y: 169, distance: 60.0
click at [641, 169] on use "Confirm" at bounding box center [640, 170] width 9 height 7
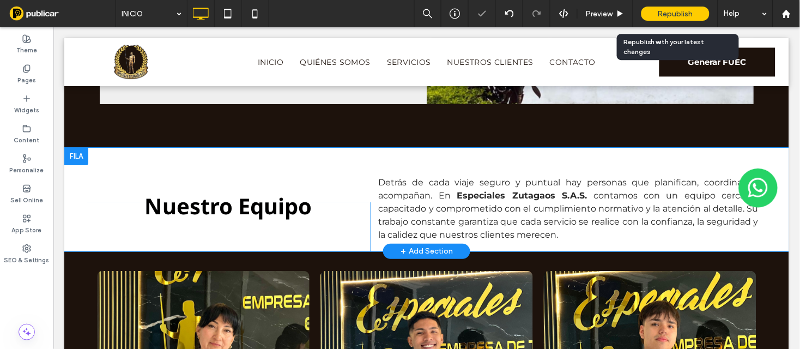
click at [675, 9] on span "Republish" at bounding box center [675, 13] width 35 height 9
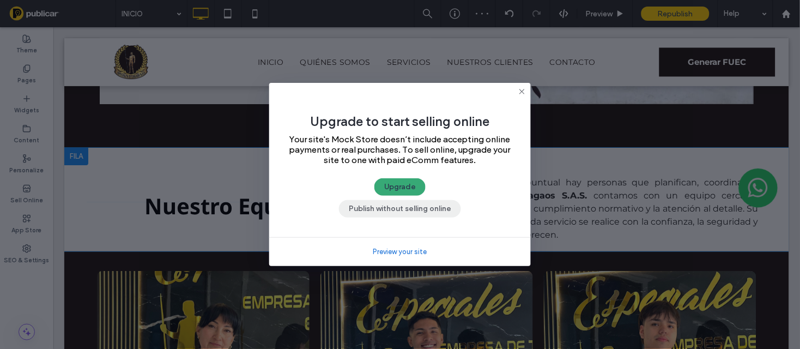
drag, startPoint x: 395, startPoint y: 205, endPoint x: 342, endPoint y: 177, distance: 60.2
click at [395, 205] on button "Publish without selling online" at bounding box center [400, 208] width 122 height 17
